Goal: Communication & Community: Answer question/provide support

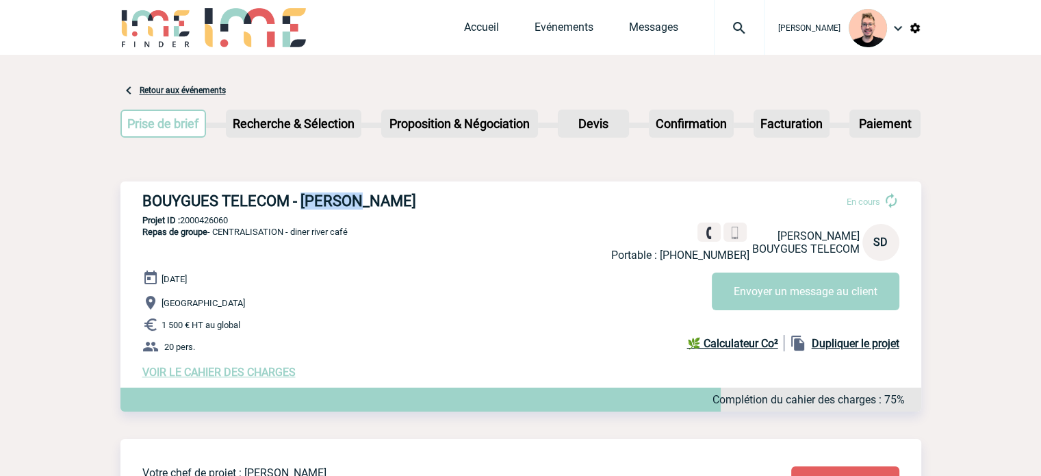
click at [726, 32] on img at bounding box center [739, 28] width 49 height 16
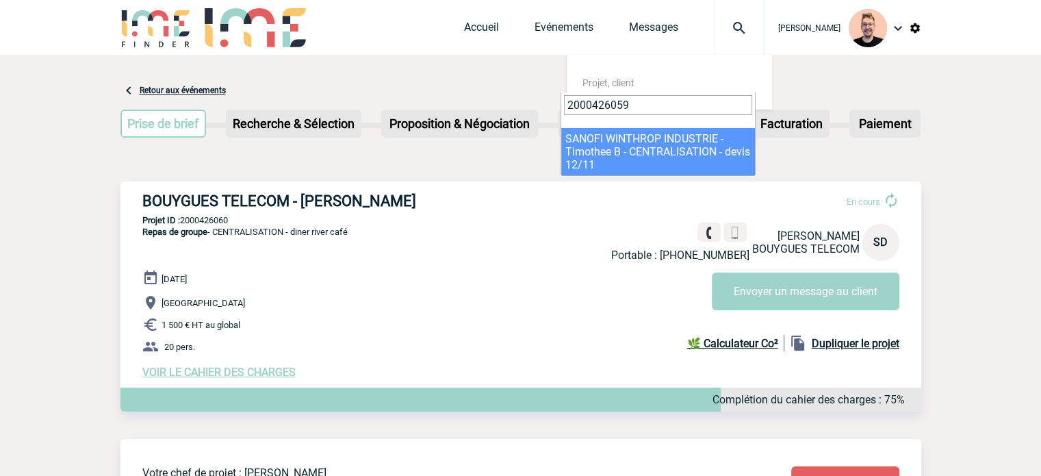
type input "2000426059"
select select "25560"
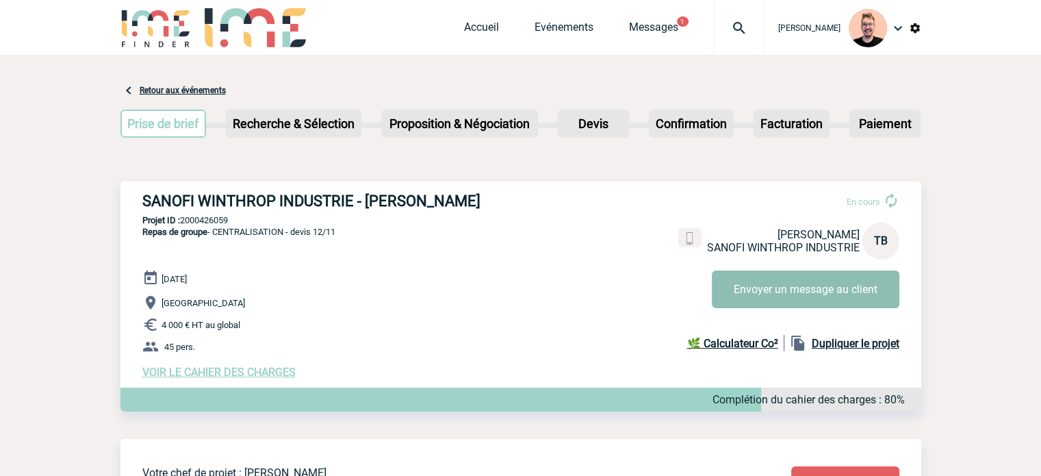
click at [737, 294] on button "Envoyer un message au client" at bounding box center [806, 289] width 188 height 38
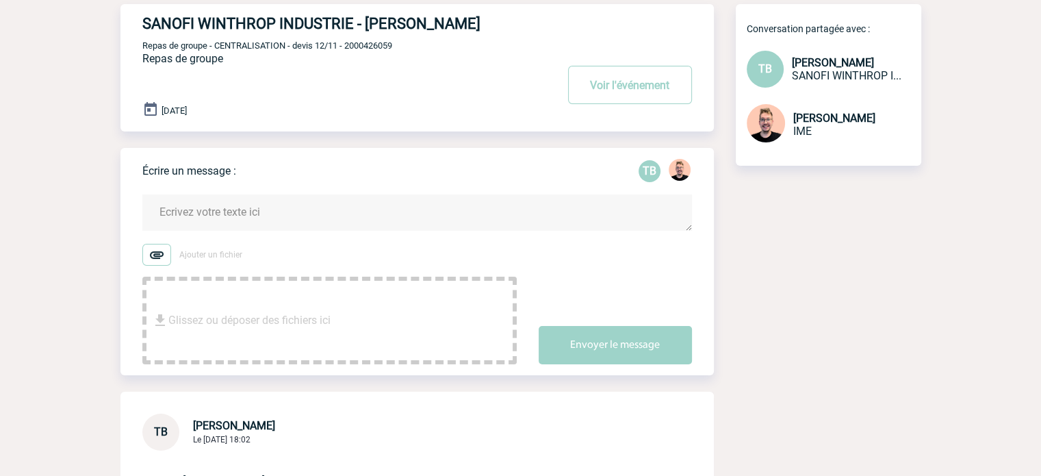
scroll to position [369, 0]
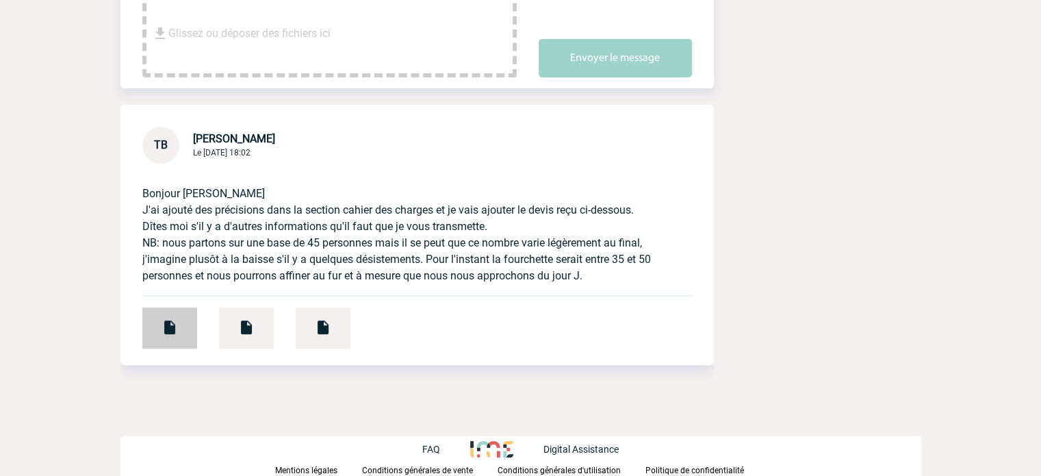
click at [172, 309] on div at bounding box center [169, 327] width 55 height 41
click at [251, 309] on div at bounding box center [246, 327] width 55 height 41
click at [329, 333] on img at bounding box center [323, 327] width 16 height 16
click at [186, 322] on div at bounding box center [169, 327] width 55 height 41
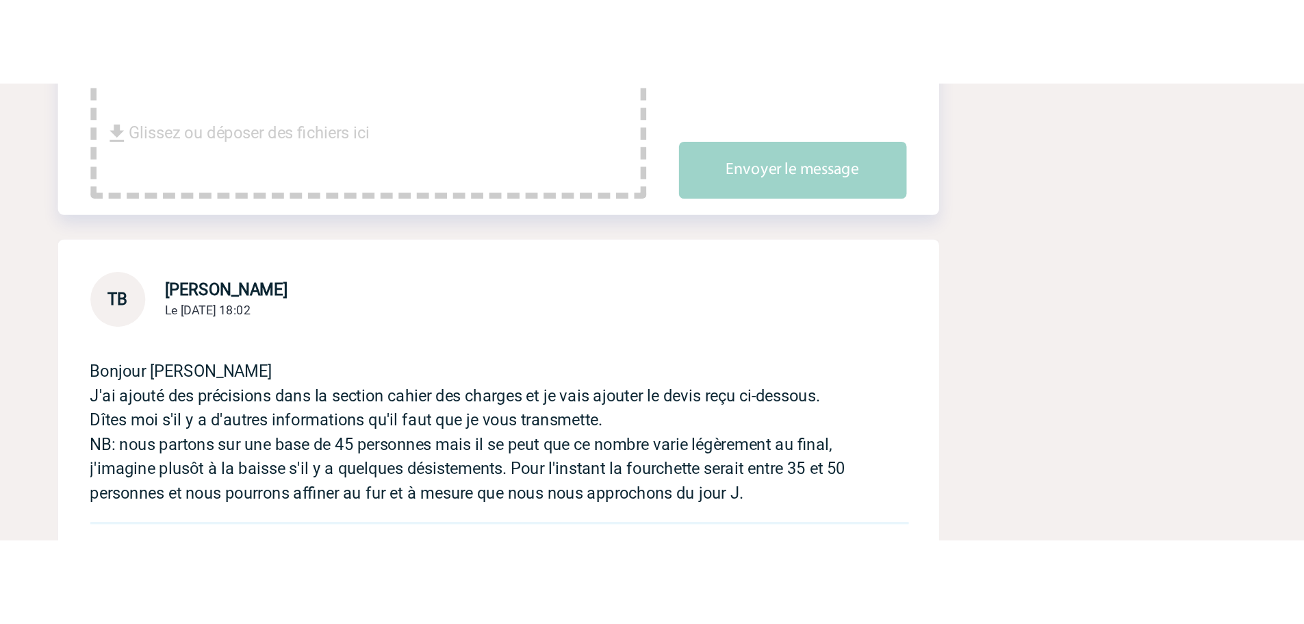
scroll to position [222, 0]
